Goal: Task Accomplishment & Management: Complete application form

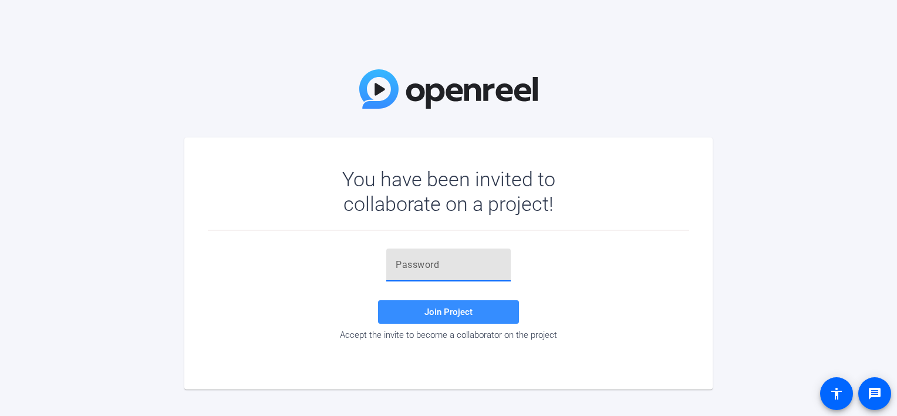
click at [458, 259] on input "text" at bounding box center [449, 265] width 106 height 14
paste input "glOrKN"
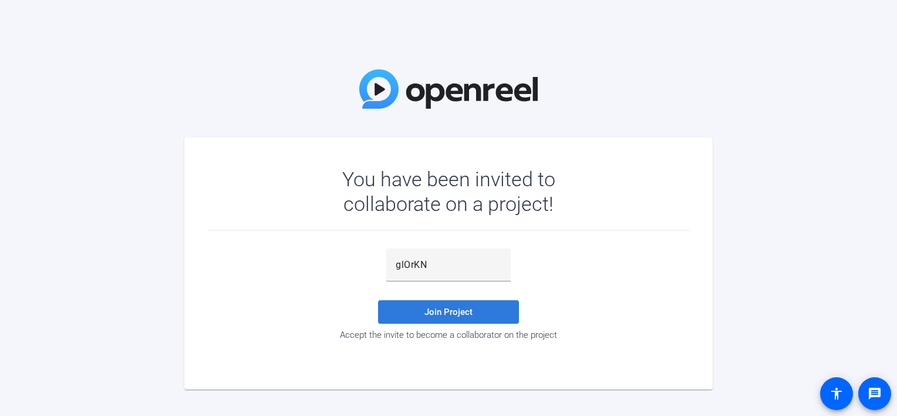
click at [444, 310] on span "Join Project" at bounding box center [448, 311] width 48 height 11
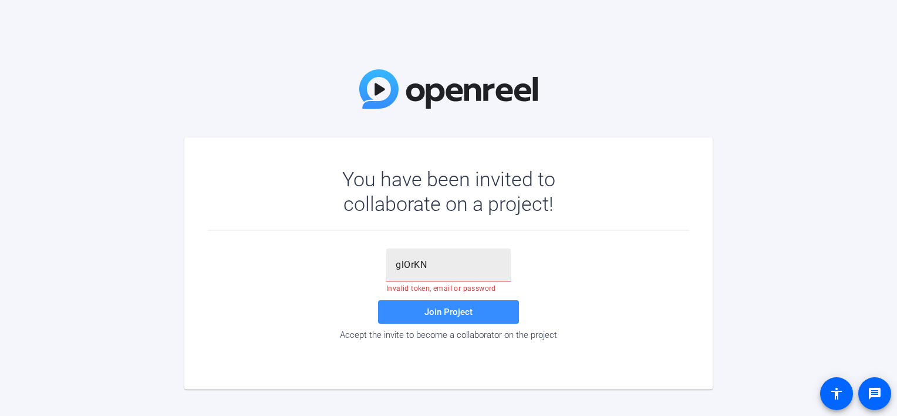
click at [431, 273] on div "glOrKN" at bounding box center [449, 264] width 106 height 33
click at [433, 275] on div "glOrKN" at bounding box center [449, 264] width 106 height 33
type input "glOrKN"
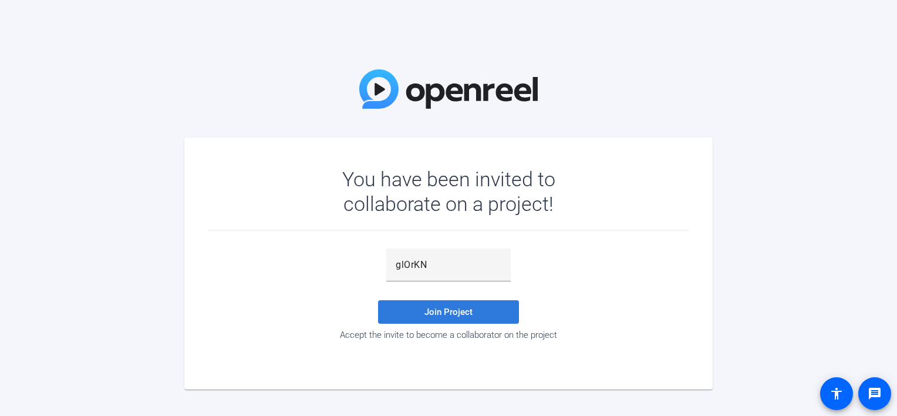
click at [431, 311] on span "Join Project" at bounding box center [448, 311] width 48 height 11
